Goal: Task Accomplishment & Management: Complete application form

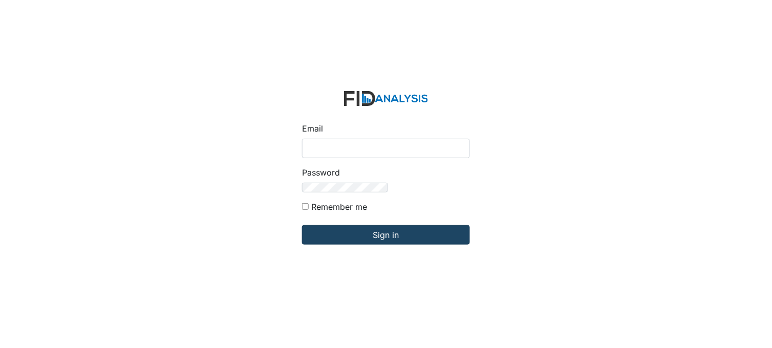
type input "[PERSON_NAME][EMAIL_ADDRESS][DOMAIN_NAME]"
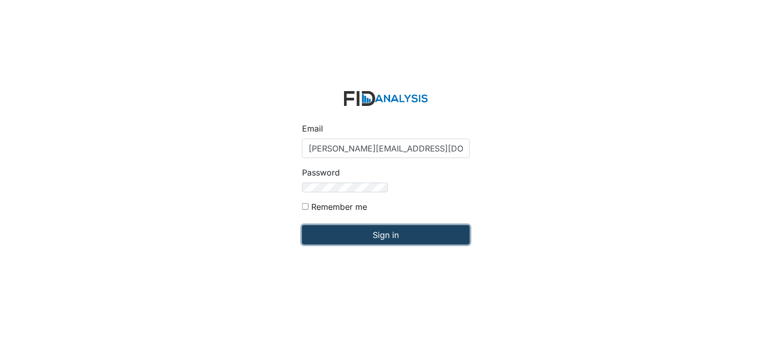
click at [302, 225] on input "Sign in" at bounding box center [386, 234] width 168 height 19
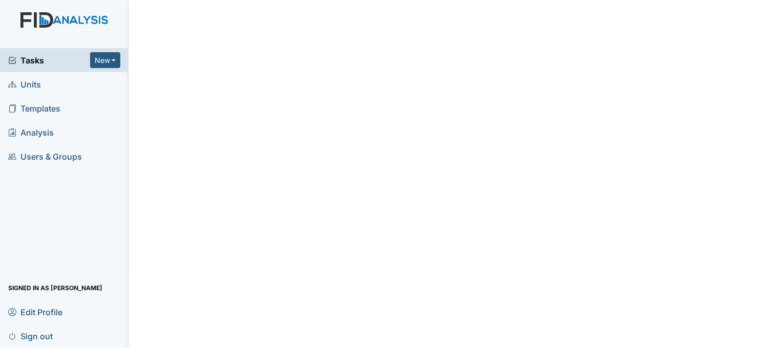
click at [33, 63] on span "Tasks" at bounding box center [49, 60] width 82 height 12
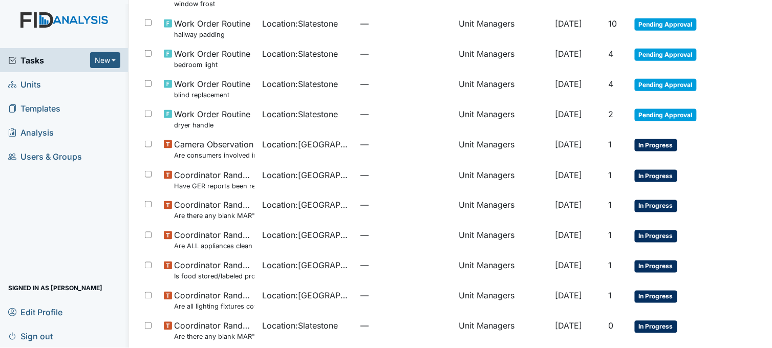
scroll to position [284, 0]
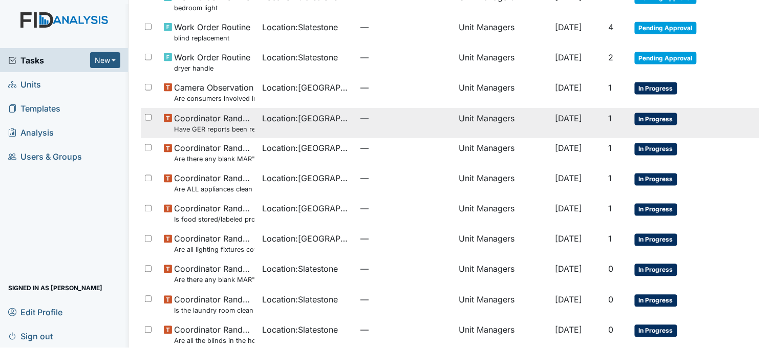
click at [270, 124] on span "Location : Beaufort Heights" at bounding box center [307, 118] width 90 height 12
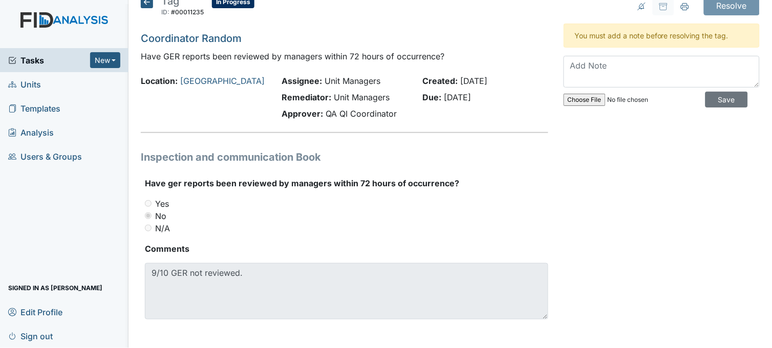
scroll to position [16, 0]
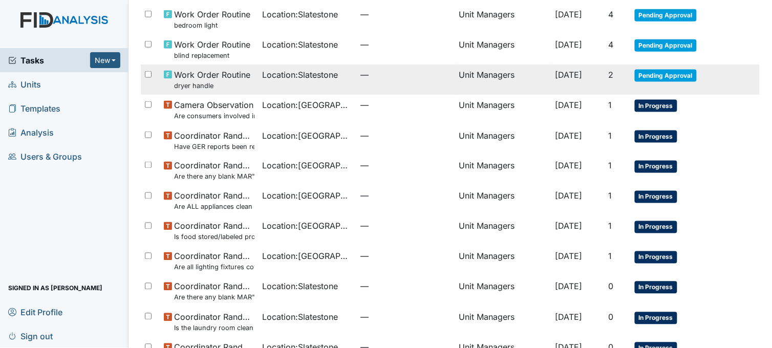
scroll to position [284, 0]
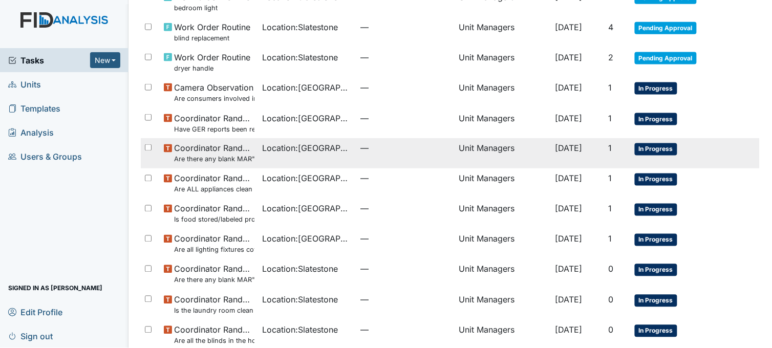
click at [314, 157] on td "Location : Beaufort Heights" at bounding box center [307, 153] width 98 height 30
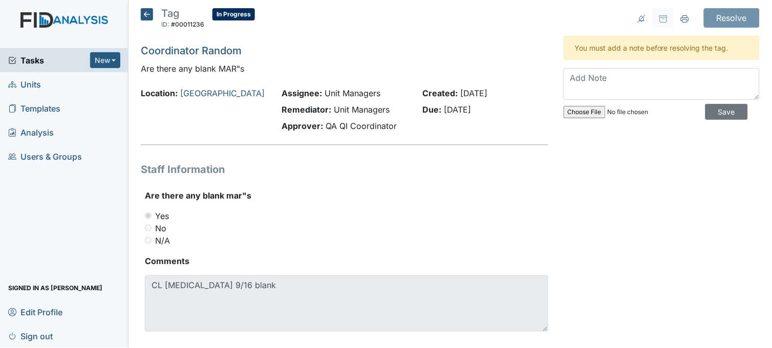
scroll to position [16, 0]
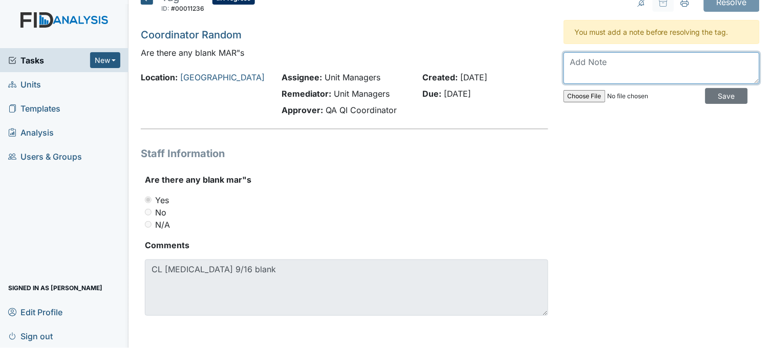
click at [597, 74] on textarea at bounding box center [661, 68] width 196 height 32
type textarea "signed. no longer blank"
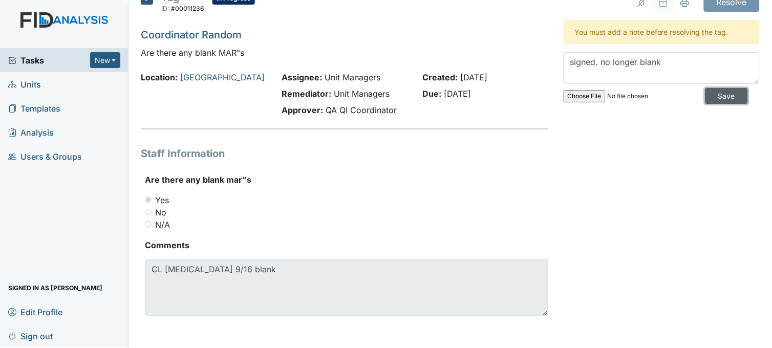
click at [718, 91] on input "Save" at bounding box center [726, 96] width 42 height 16
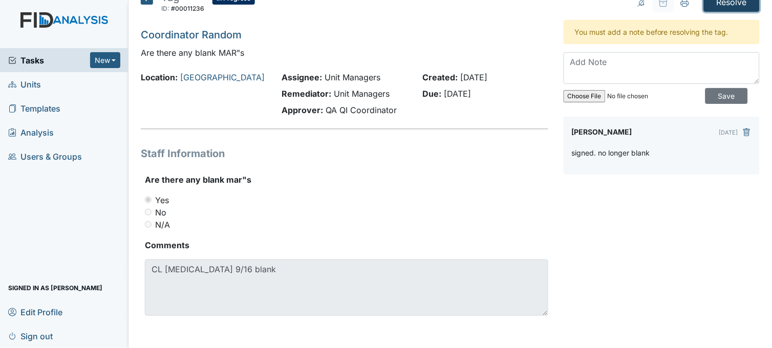
click at [723, 5] on input "Resolve" at bounding box center [731, 1] width 56 height 19
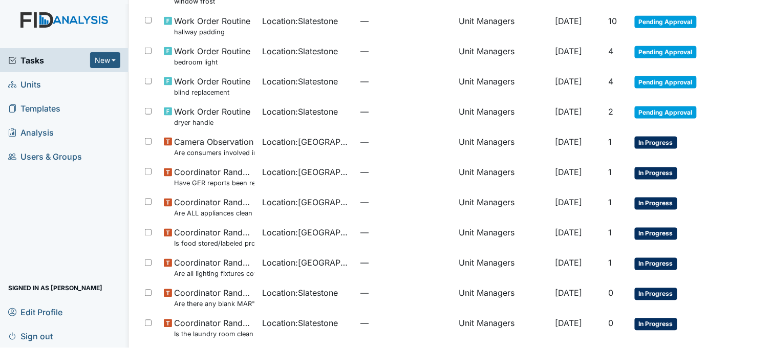
scroll to position [284, 0]
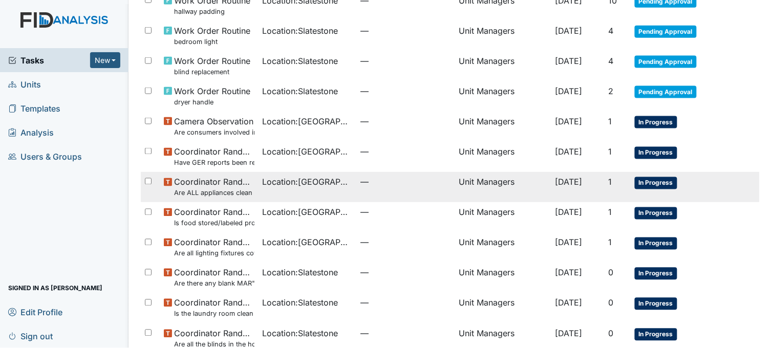
click at [319, 192] on td "Location : Beaufort Heights" at bounding box center [307, 187] width 98 height 30
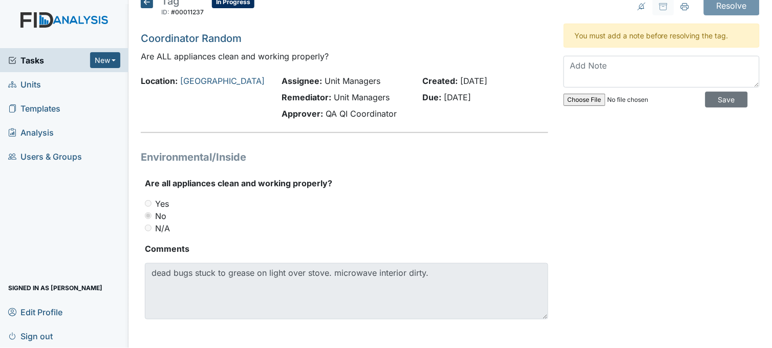
scroll to position [16, 0]
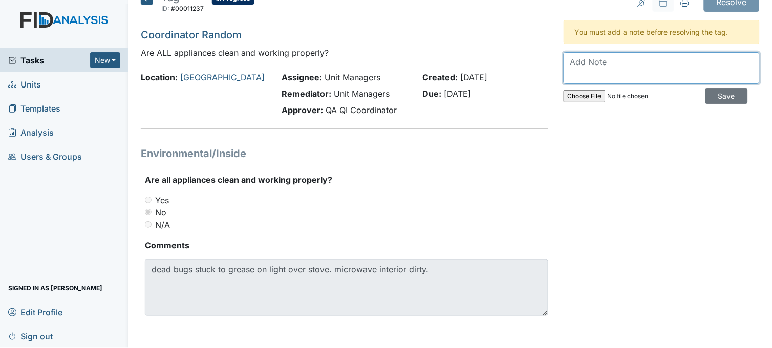
click at [626, 68] on textarea at bounding box center [661, 68] width 196 height 32
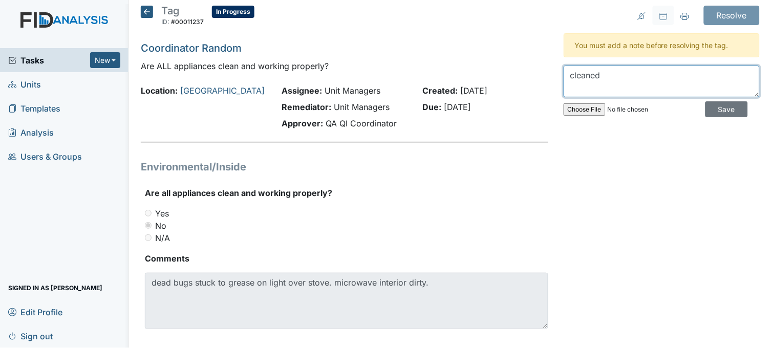
scroll to position [0, 0]
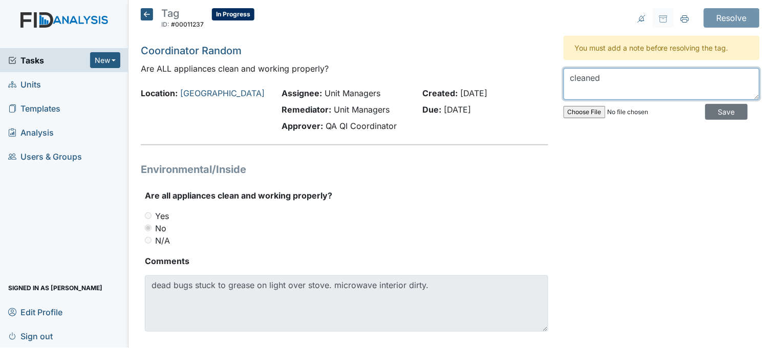
type textarea "cleaned"
click at [143, 14] on icon at bounding box center [147, 14] width 12 height 12
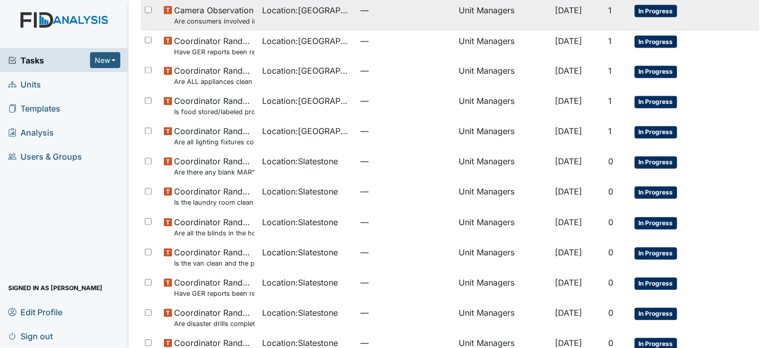
scroll to position [341, 0]
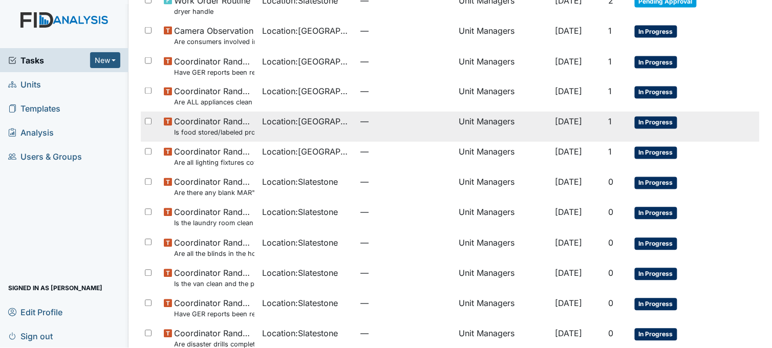
click at [301, 135] on td "Location : Beaufort Heights" at bounding box center [307, 127] width 98 height 30
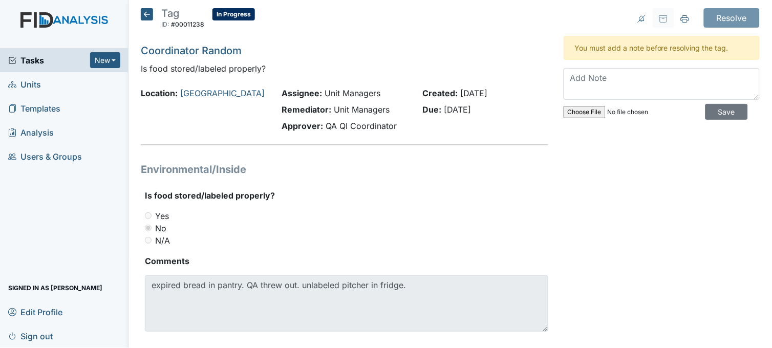
click at [146, 16] on icon at bounding box center [147, 14] width 12 height 12
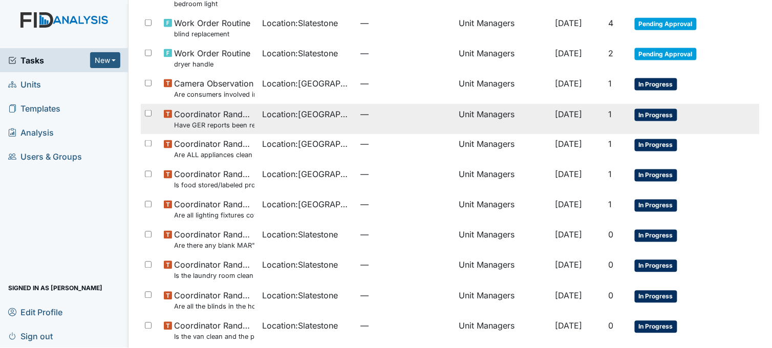
scroll to position [300, 0]
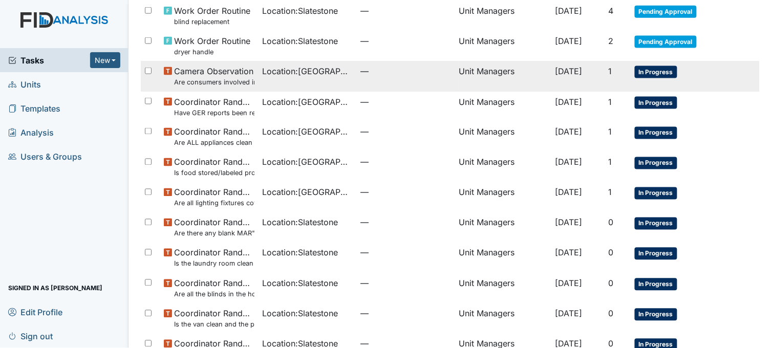
click at [316, 79] on td "Location : Beaufort Heights" at bounding box center [307, 76] width 98 height 30
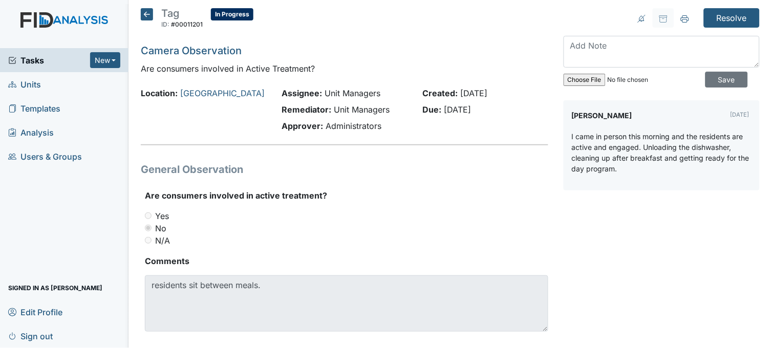
click at [150, 13] on icon at bounding box center [147, 14] width 12 height 12
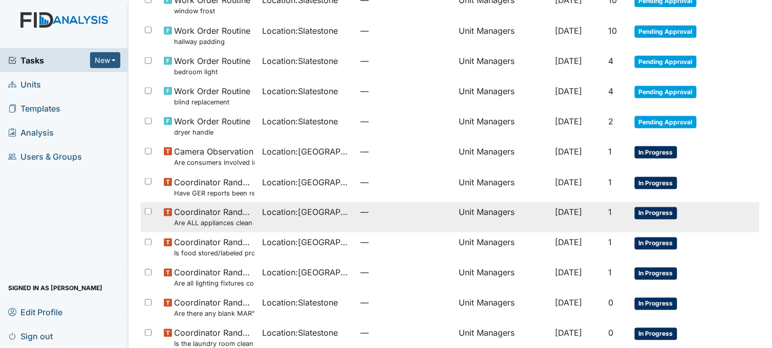
scroll to position [284, 0]
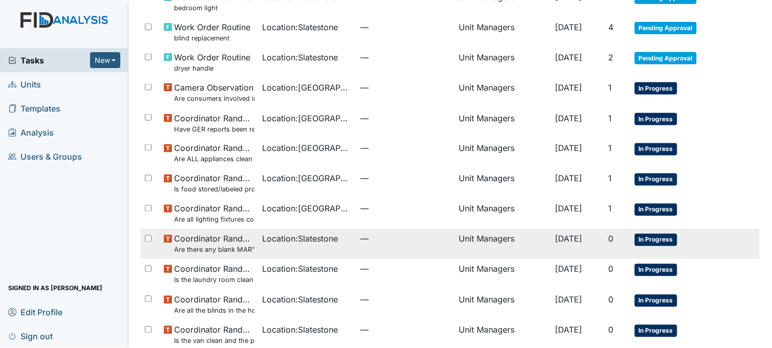
click at [364, 249] on td "—" at bounding box center [406, 244] width 98 height 30
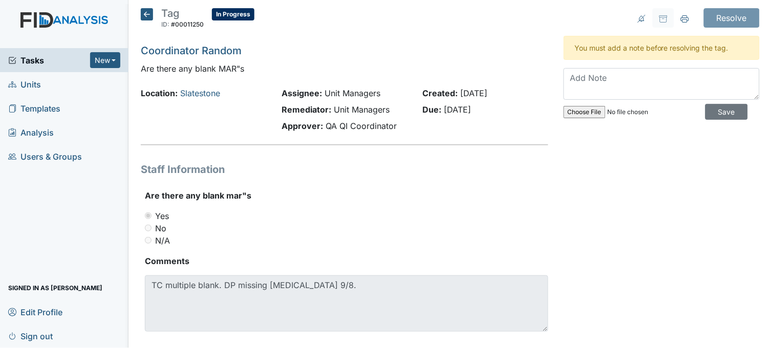
click at [148, 14] on icon at bounding box center [147, 14] width 12 height 12
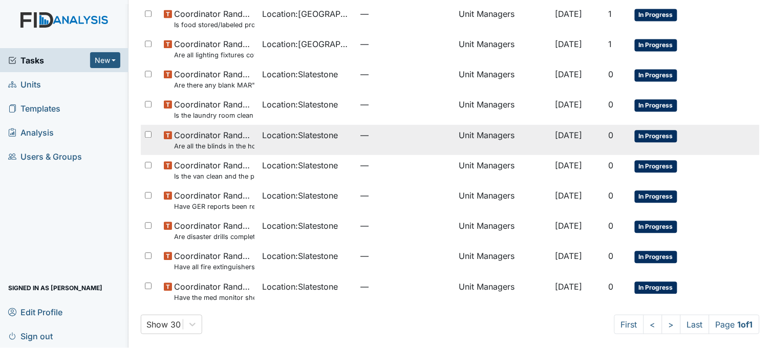
scroll to position [452, 0]
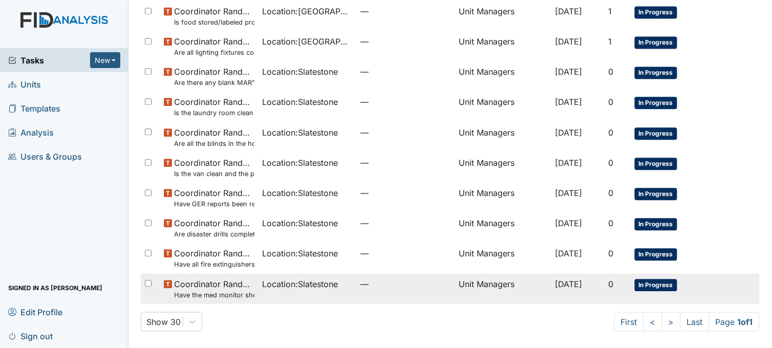
click at [339, 289] on div "Location : Slatestone" at bounding box center [307, 284] width 90 height 12
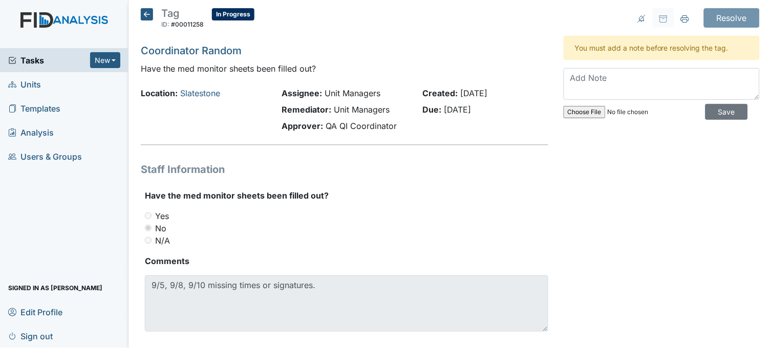
click at [148, 14] on icon at bounding box center [147, 14] width 12 height 12
